Goal: Task Accomplishment & Management: Use online tool/utility

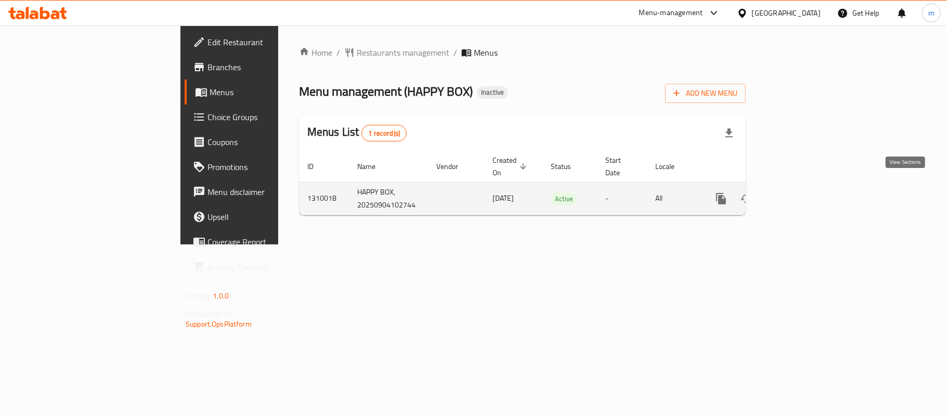
click at [803, 193] on icon "enhanced table" at bounding box center [796, 199] width 12 height 12
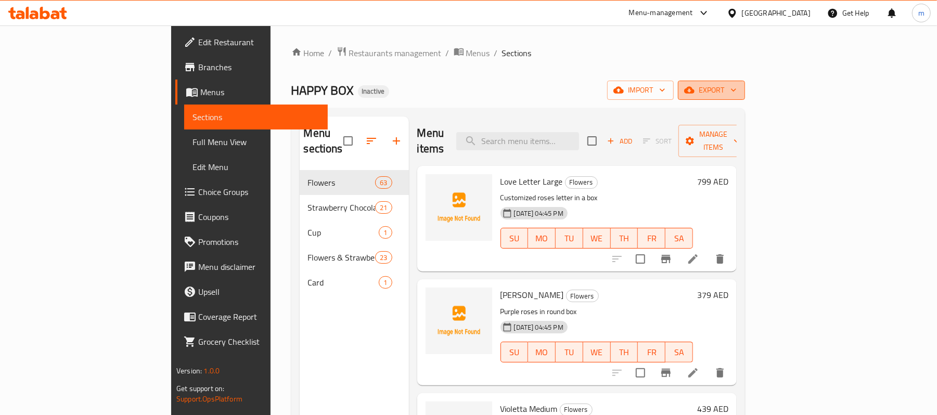
click at [737, 94] on span "export" at bounding box center [711, 90] width 50 height 13
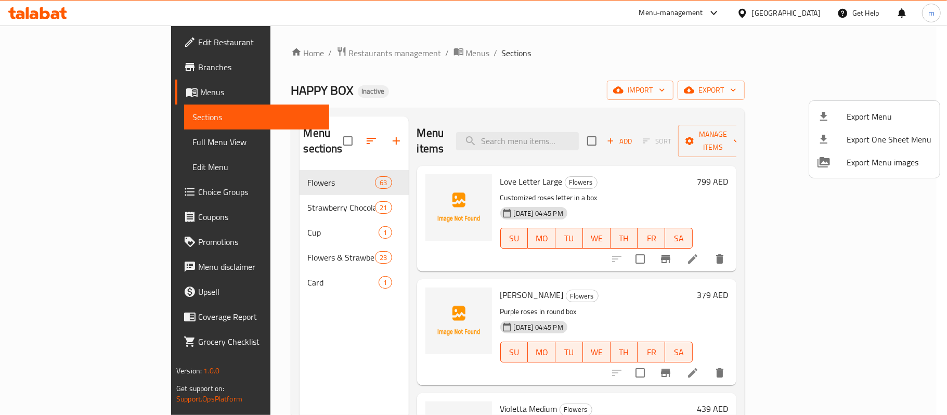
click at [812, 90] on div at bounding box center [473, 207] width 947 height 415
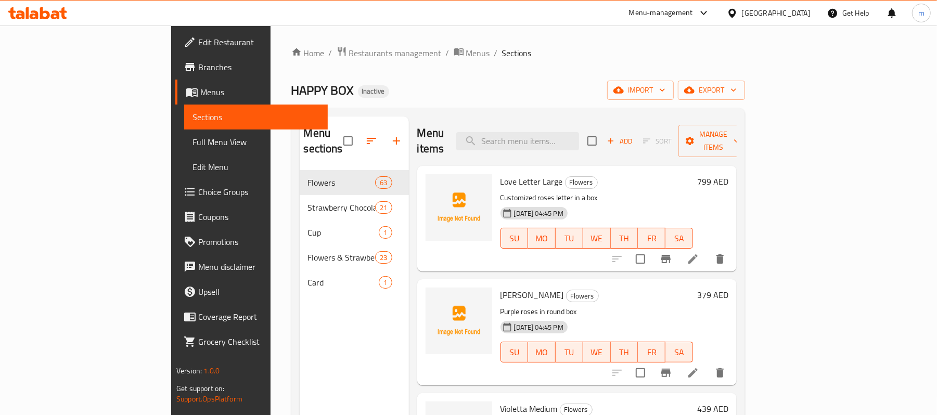
click at [665, 90] on span "import" at bounding box center [641, 90] width 50 height 13
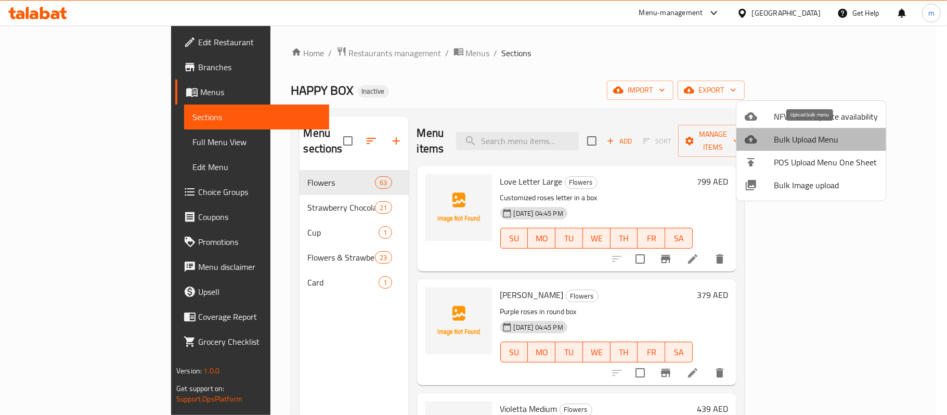
click at [820, 134] on span "Bulk Upload Menu" at bounding box center [826, 139] width 104 height 12
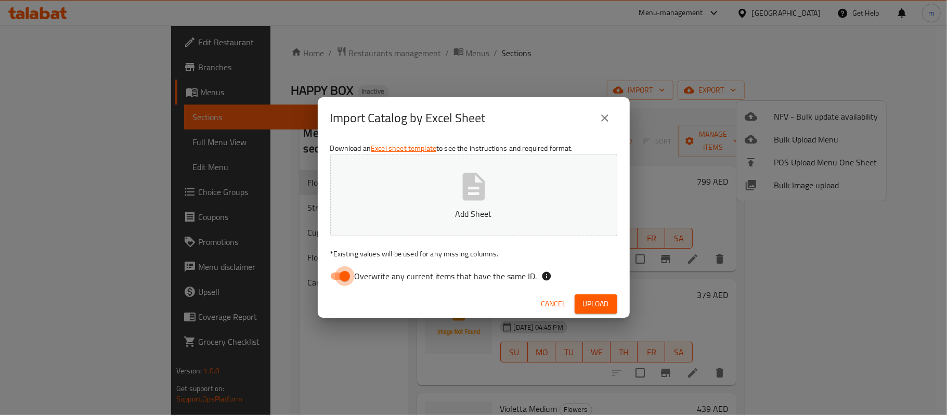
click at [343, 272] on input "Overwrite any current items that have the same ID." at bounding box center [344, 276] width 59 height 20
checkbox input "false"
click at [395, 211] on p "Add Sheet" at bounding box center [474, 214] width 255 height 12
click at [594, 309] on span "Upload" at bounding box center [596, 304] width 26 height 13
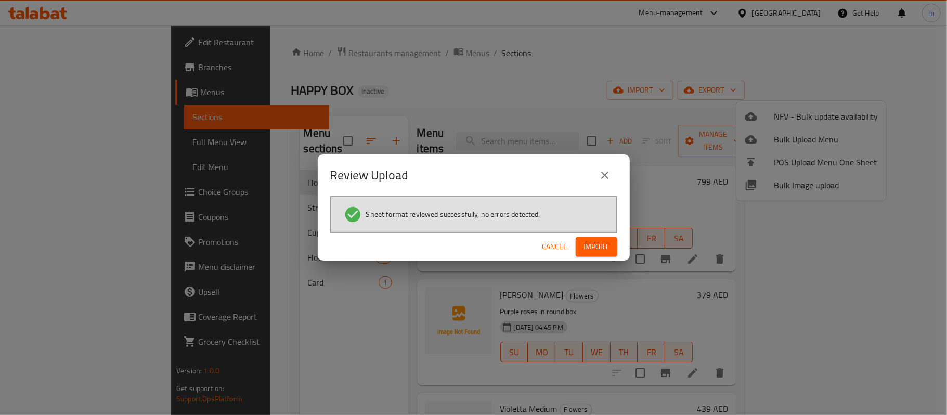
click at [601, 241] on span "Import" at bounding box center [596, 246] width 25 height 13
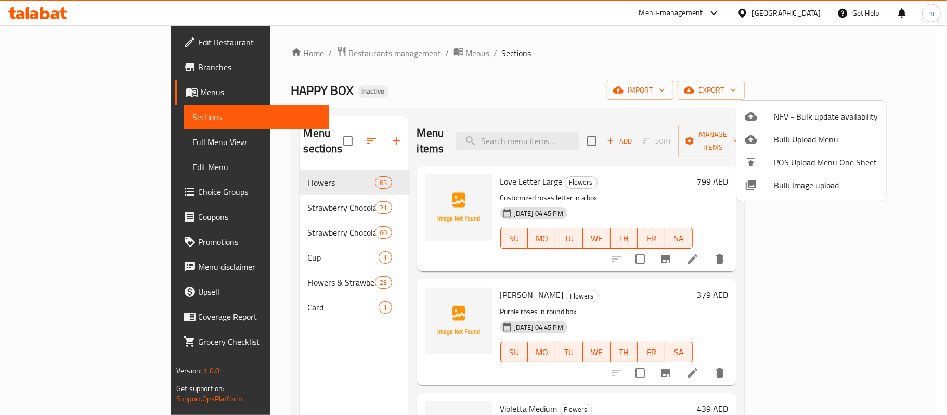
click at [38, 140] on div at bounding box center [473, 207] width 947 height 415
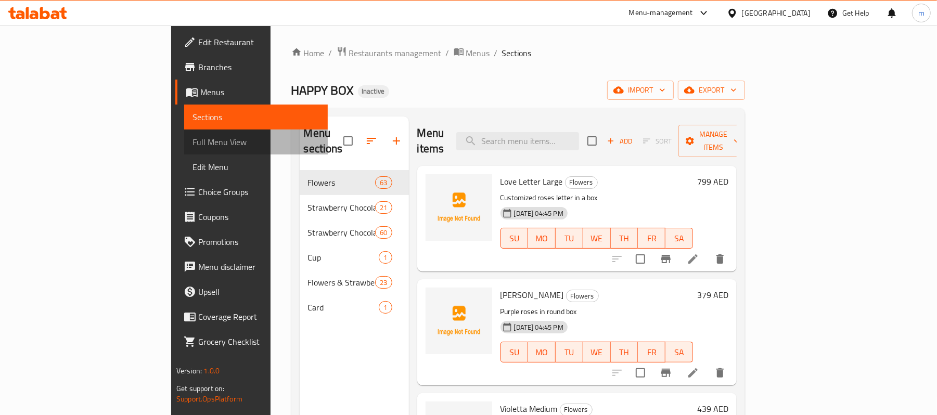
click at [193, 146] on span "Full Menu View" at bounding box center [256, 142] width 127 height 12
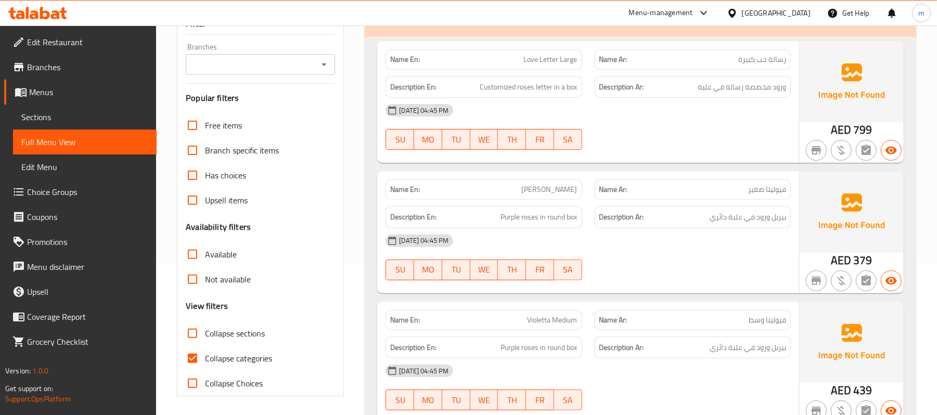
scroll to position [277, 0]
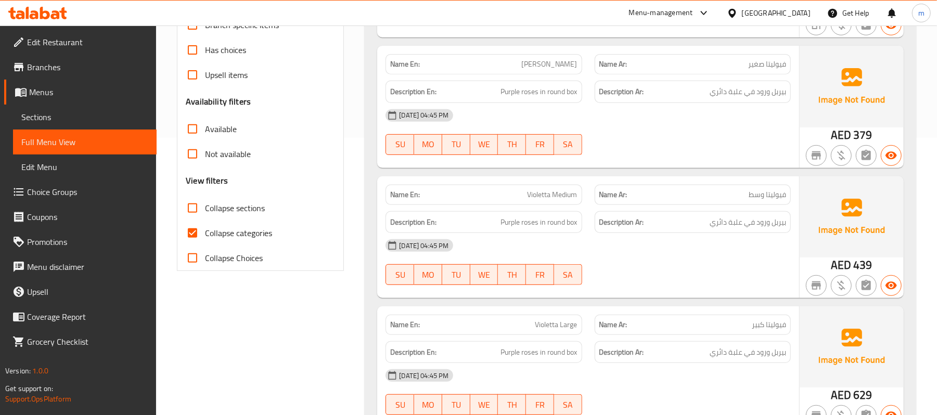
click at [238, 211] on span "Collapse sections" at bounding box center [235, 208] width 60 height 12
click at [205, 211] on input "Collapse sections" at bounding box center [192, 208] width 25 height 25
checkbox input "true"
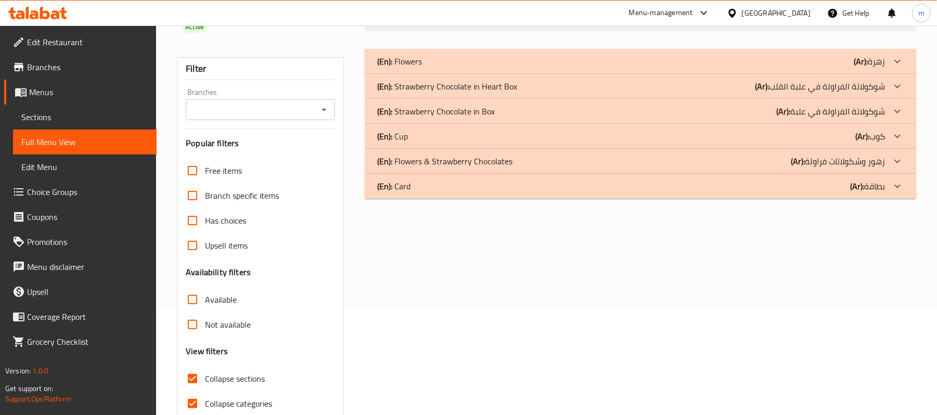
scroll to position [85, 0]
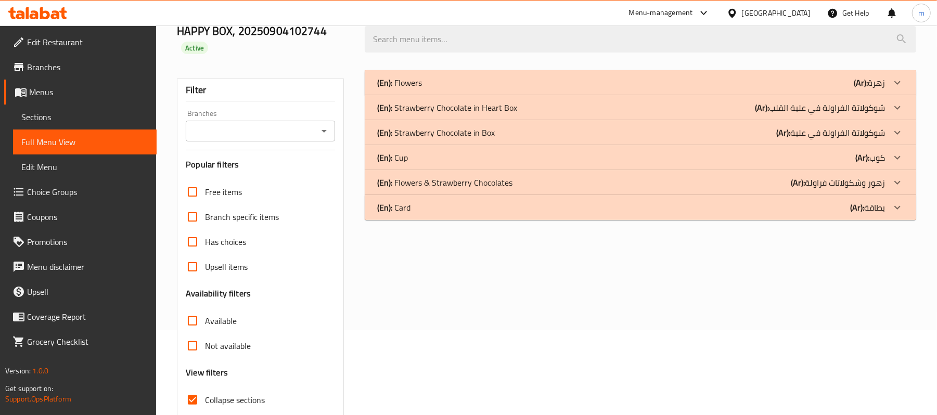
click at [902, 132] on icon at bounding box center [897, 132] width 12 height 12
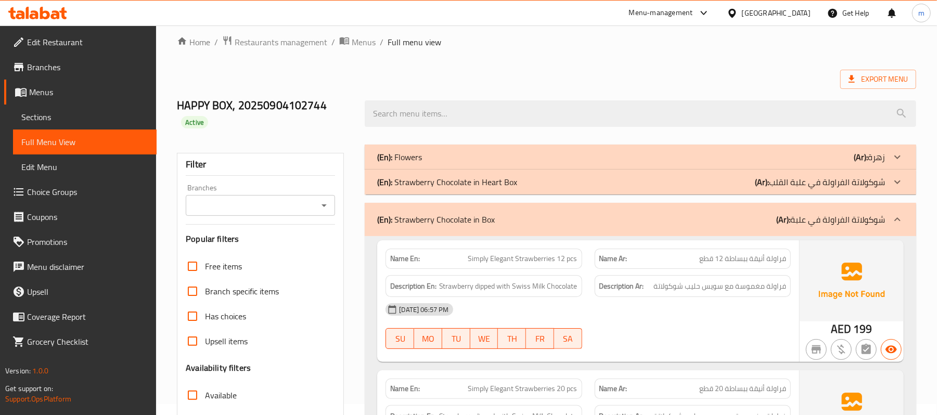
scroll to position [0, 0]
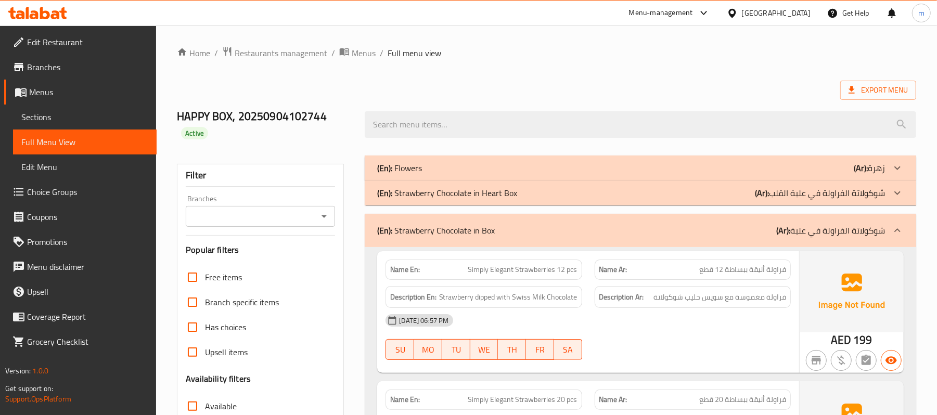
click at [48, 121] on span "Sections" at bounding box center [84, 117] width 127 height 12
